Goal: Task Accomplishment & Management: Use online tool/utility

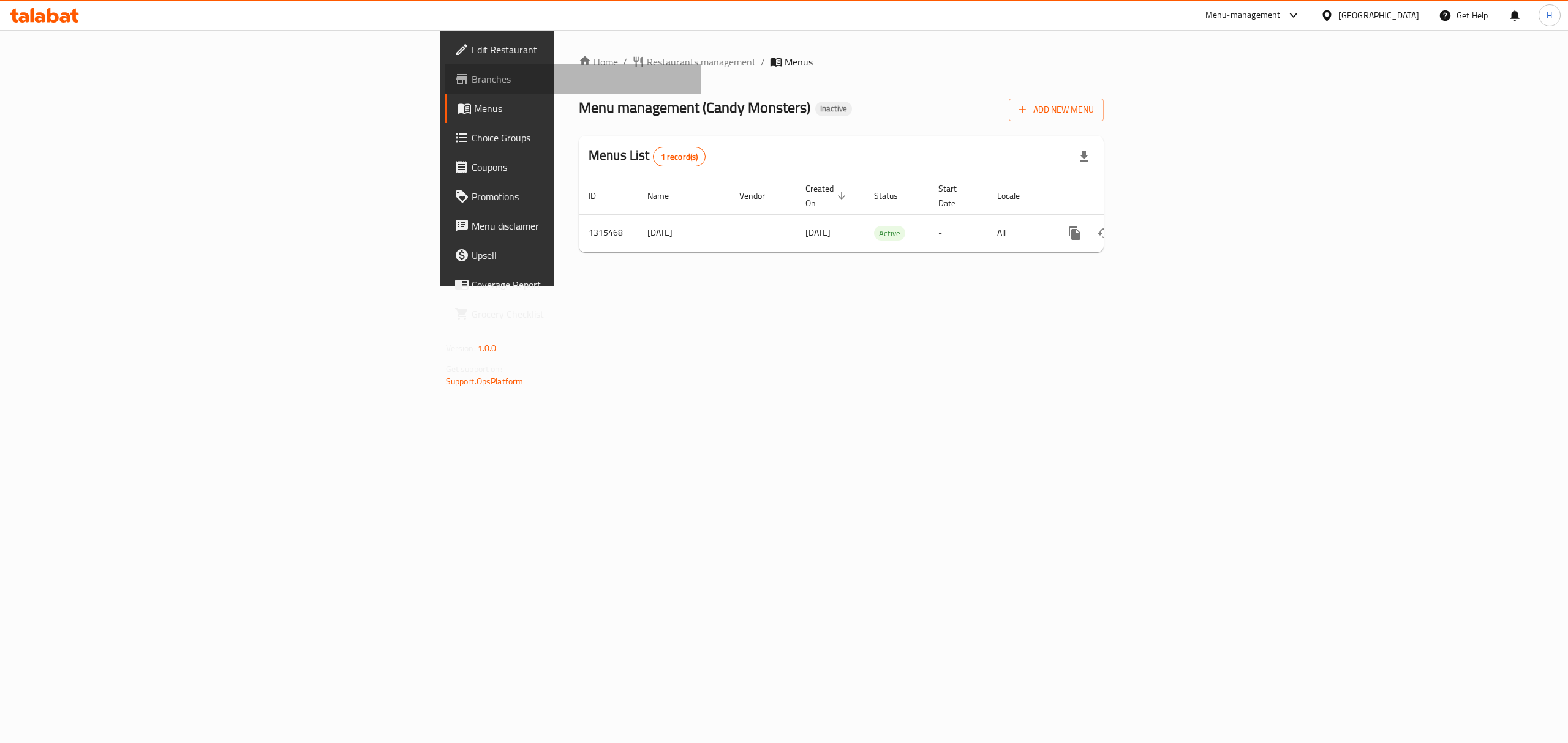
click at [472, 81] on span "Branches" at bounding box center [582, 79] width 220 height 15
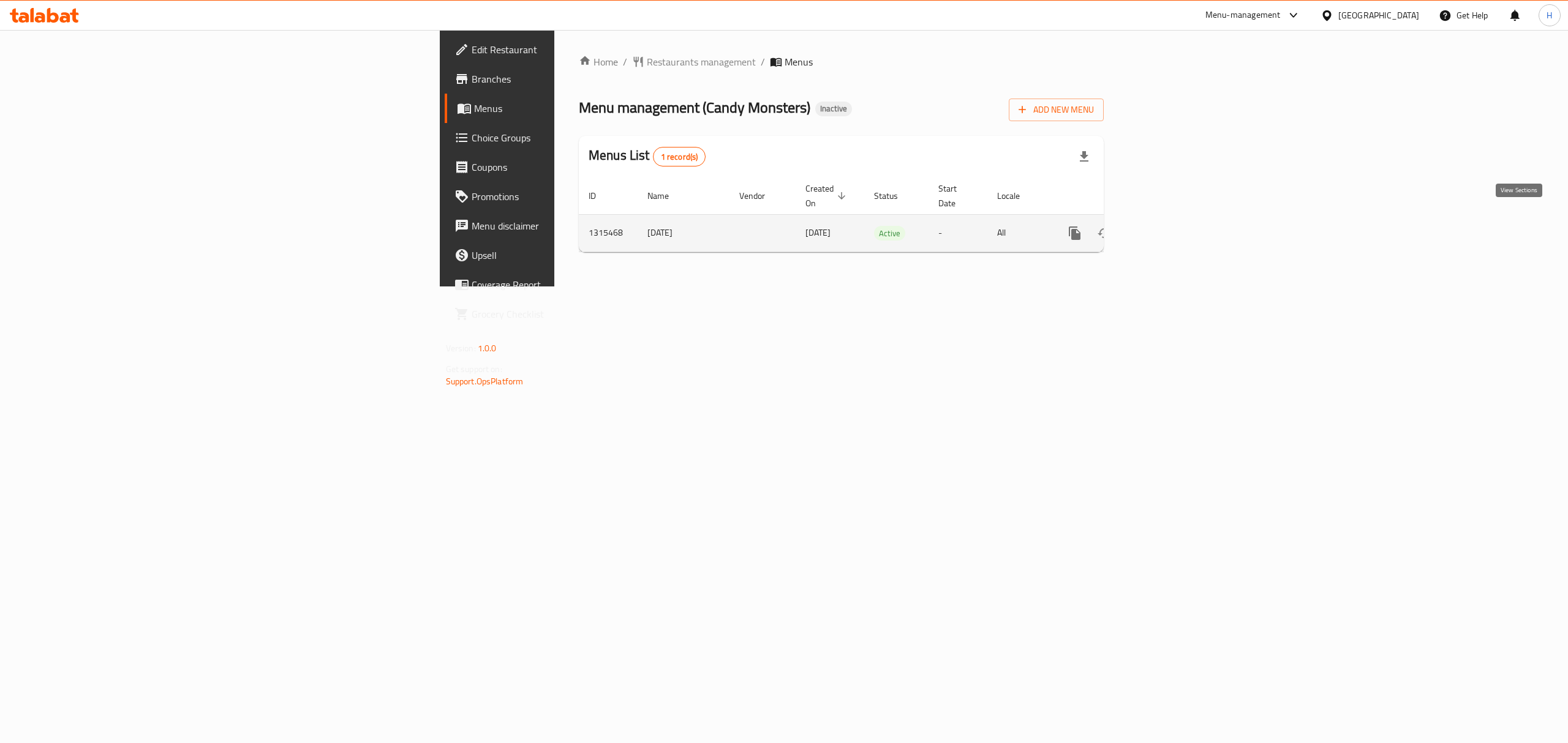
click at [1171, 226] on icon "enhanced table" at bounding box center [1163, 233] width 15 height 15
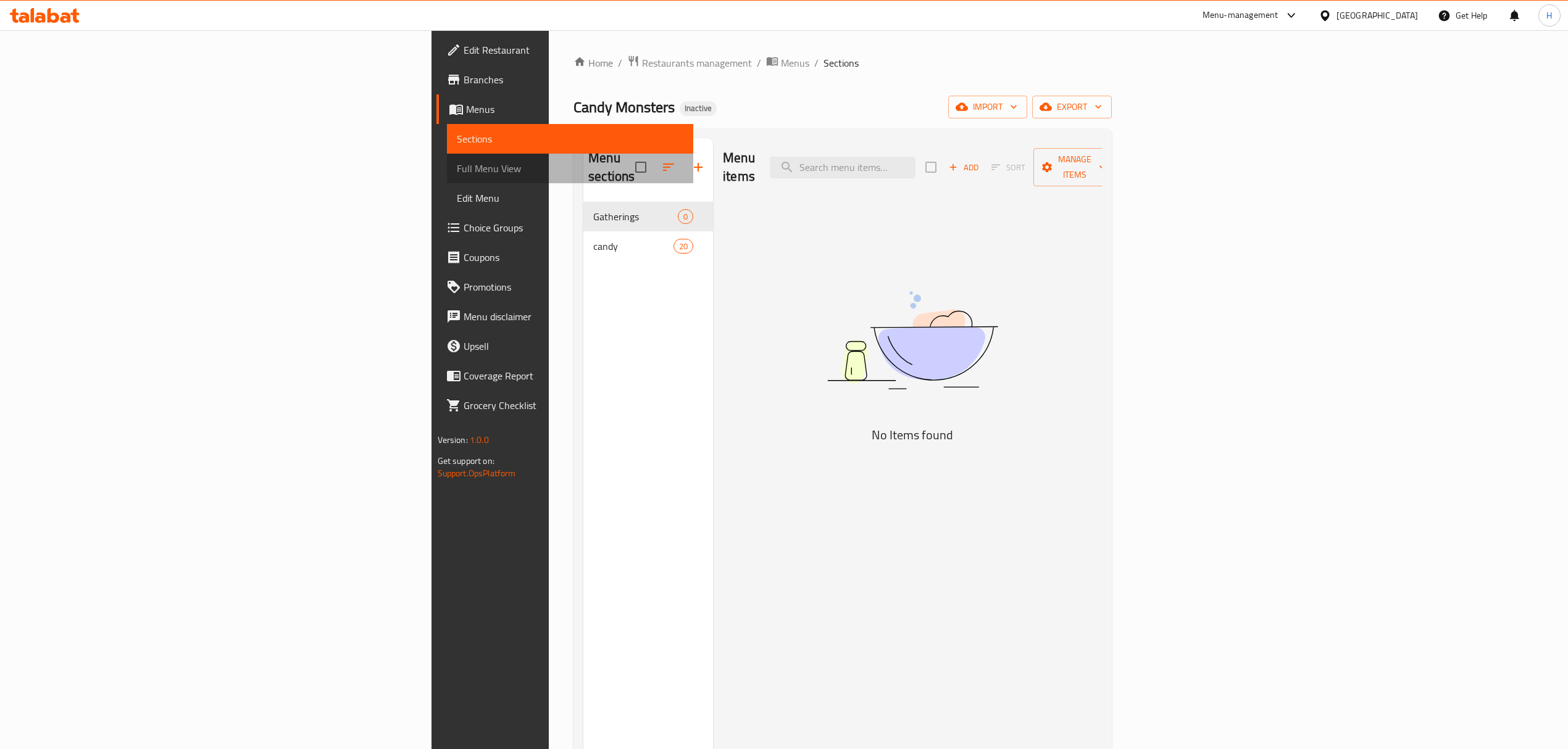
click at [457, 165] on span "Full Menu View" at bounding box center [570, 168] width 227 height 15
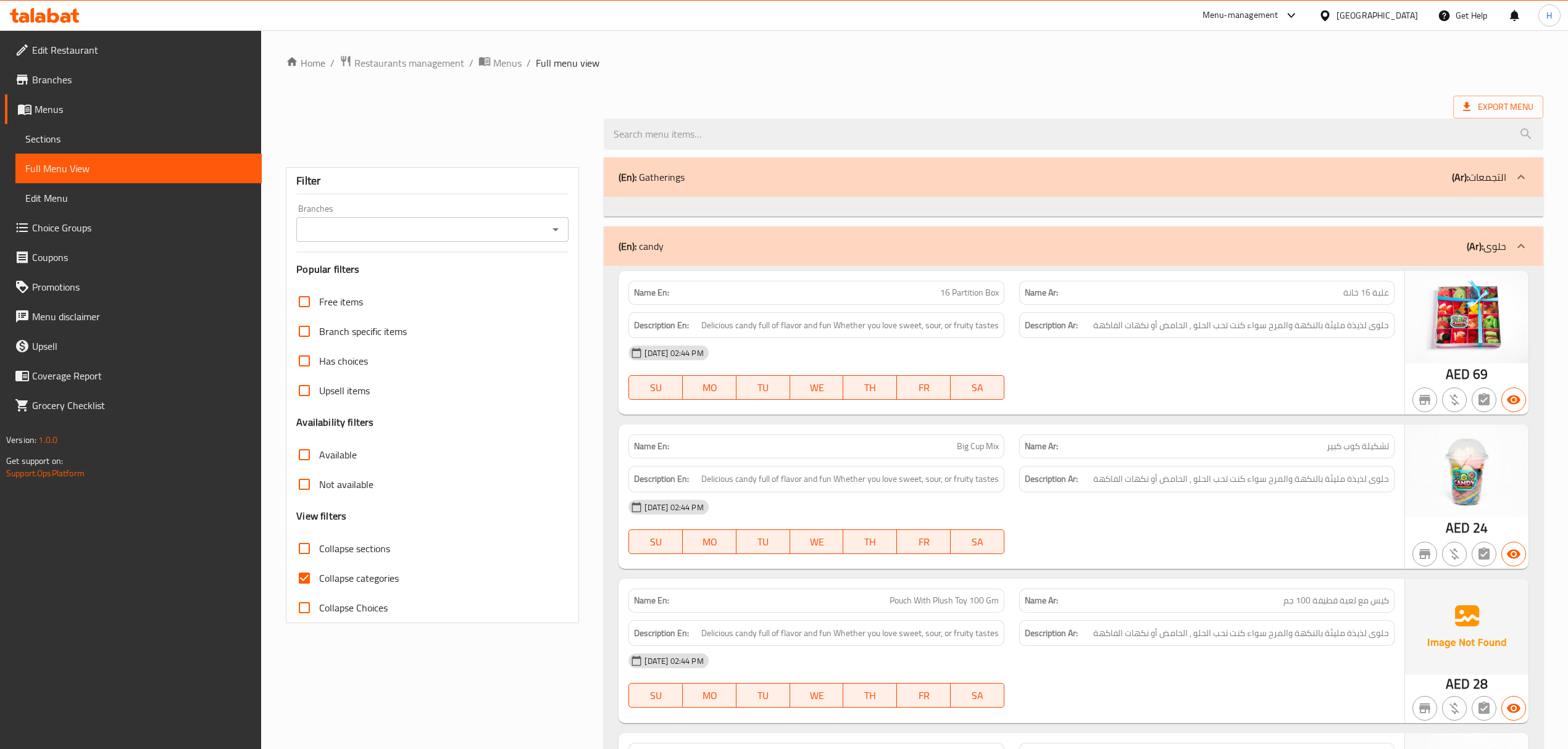
click at [566, 230] on div "Branches" at bounding box center [432, 230] width 272 height 24
click at [559, 233] on icon "Open" at bounding box center [555, 229] width 15 height 15
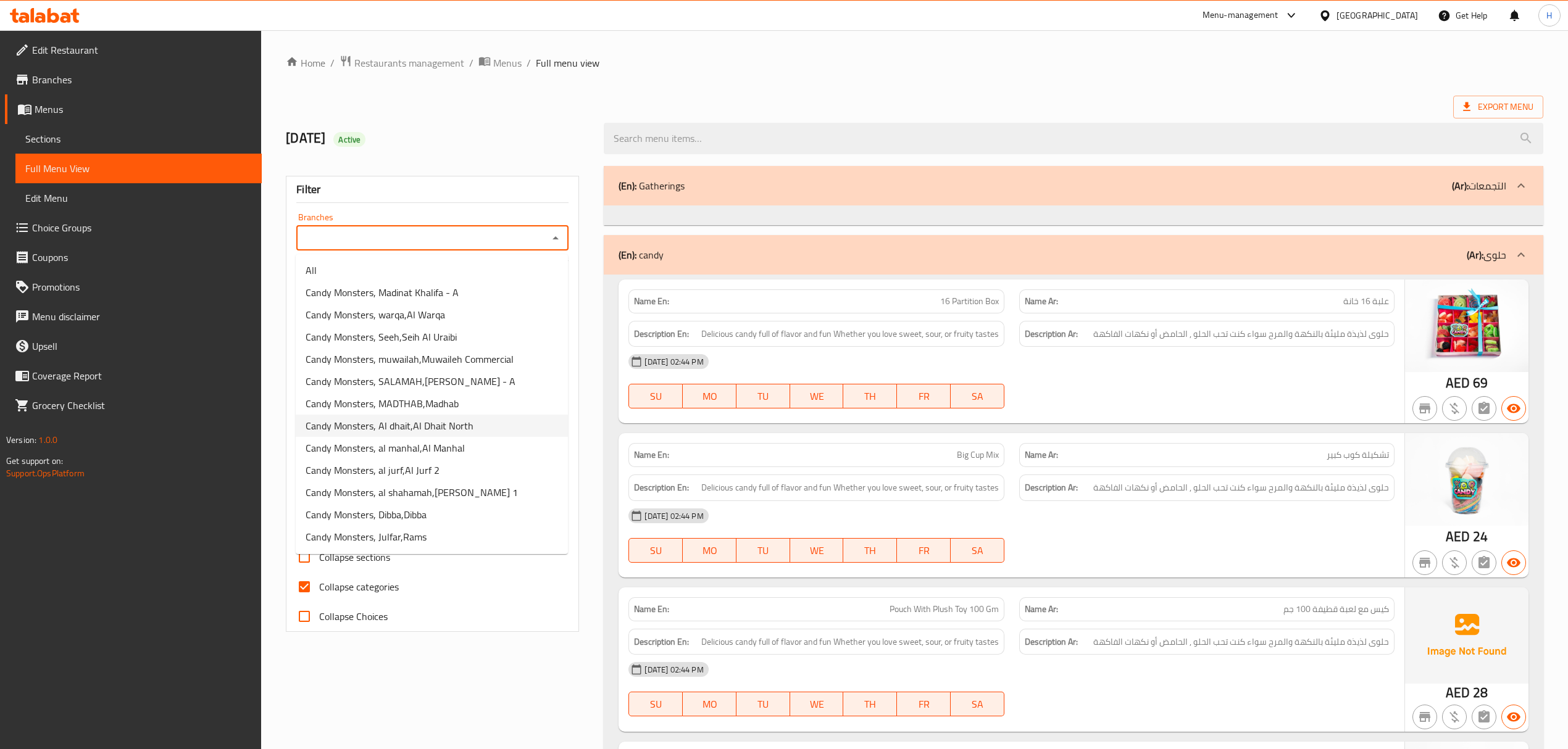
click at [433, 432] on span "Candy Monsters, Al dhait,Al Dhait North" at bounding box center [389, 425] width 168 height 15
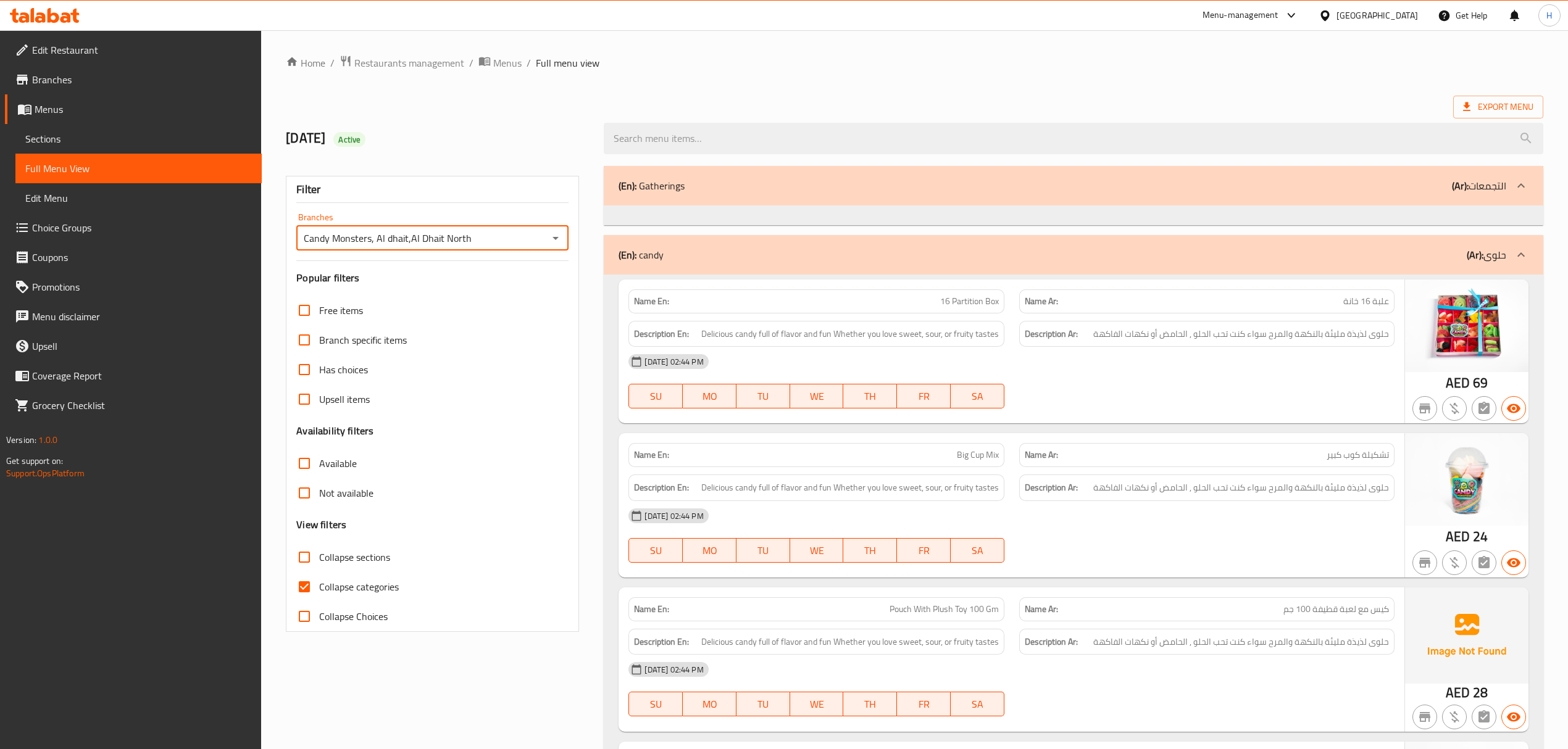
click at [568, 236] on div "Candy Monsters, Al dhait,Al Dhait North Branches" at bounding box center [432, 238] width 272 height 24
click at [549, 236] on icon "Open" at bounding box center [555, 238] width 15 height 15
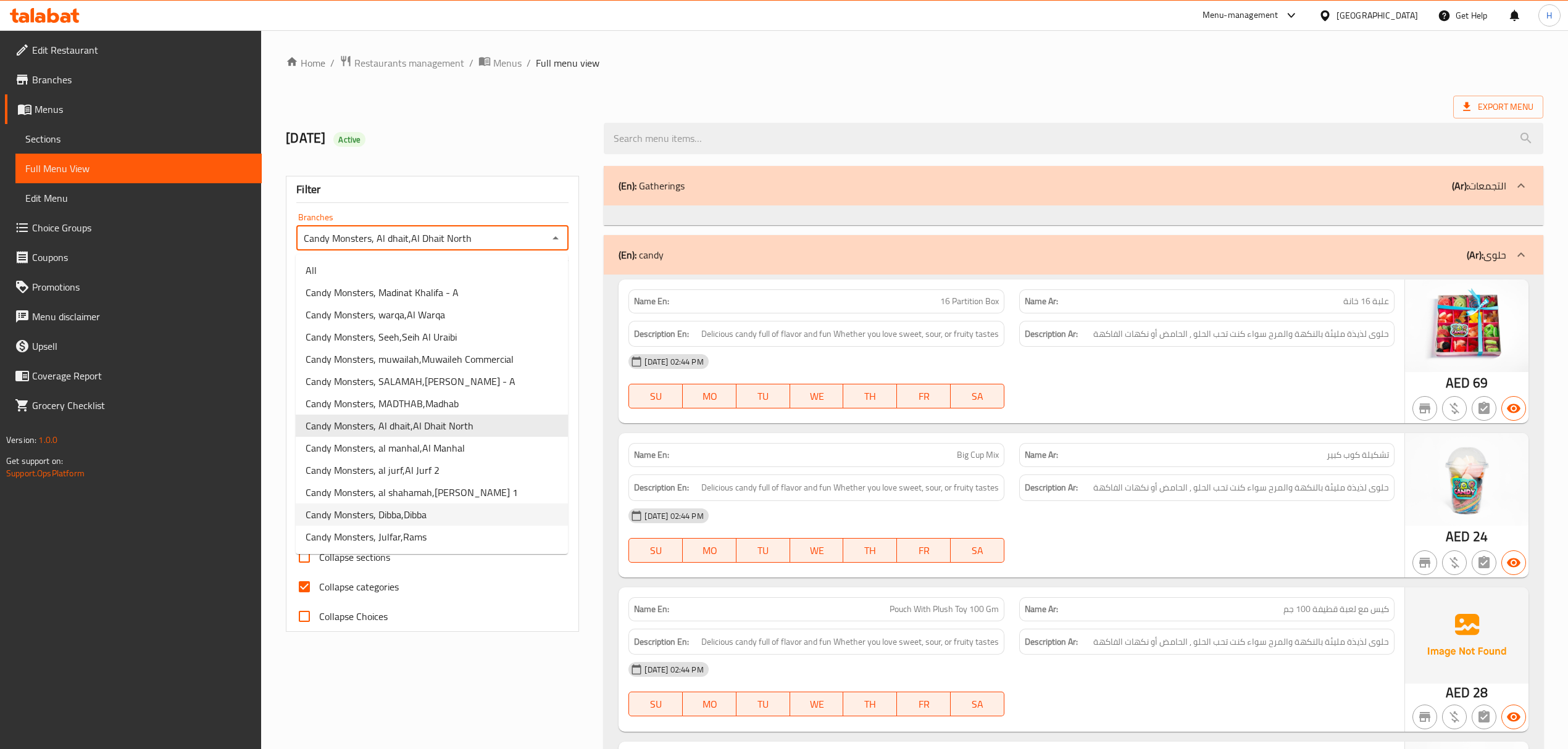
click at [473, 510] on li "Candy Monsters, Dibba,Dibba" at bounding box center [431, 515] width 272 height 23
type input "Candy Monsters, Dibba,Dibba"
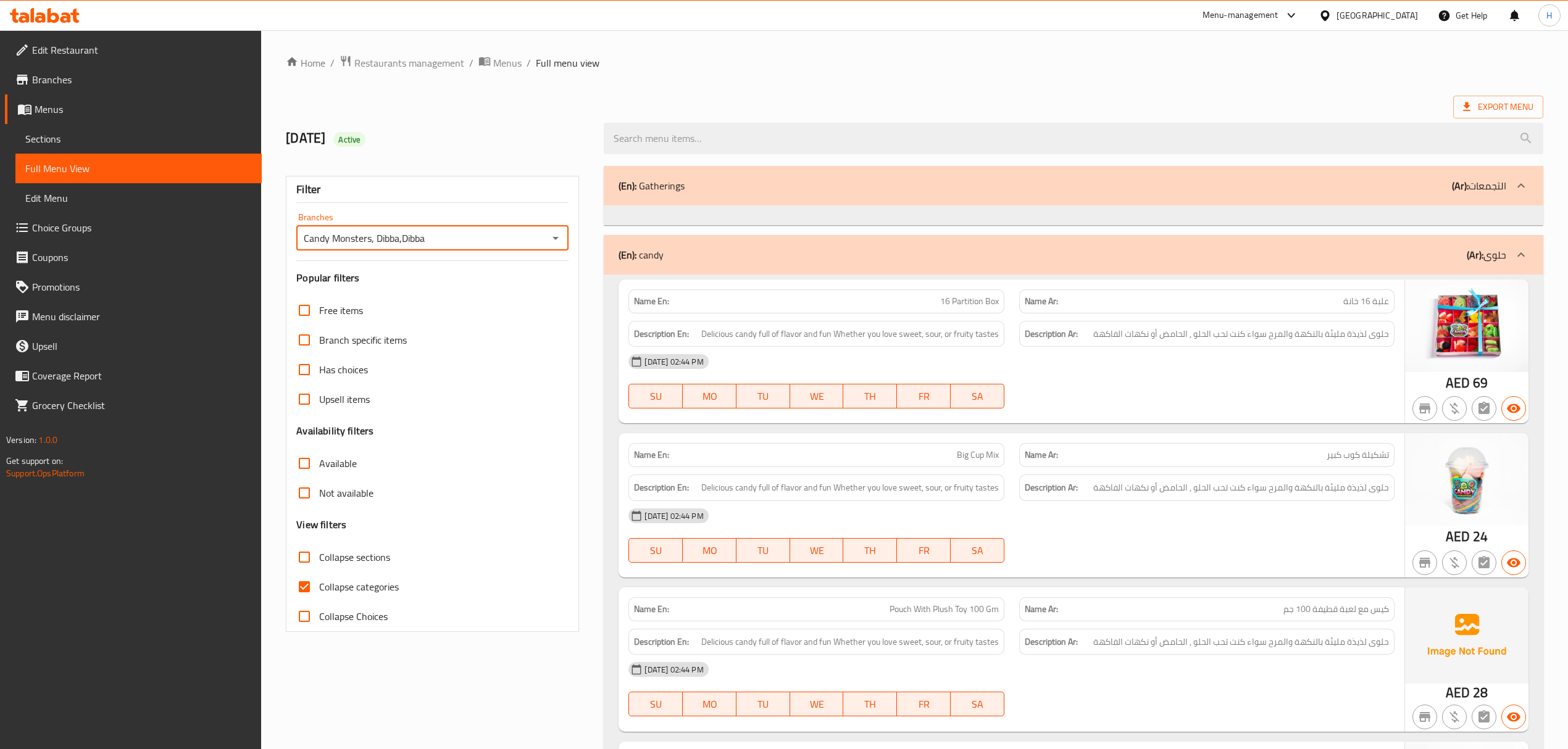
click at [543, 242] on input "Candy Monsters, Dibba,Dibba" at bounding box center [422, 238] width 245 height 17
